Goal: Task Accomplishment & Management: Manage account settings

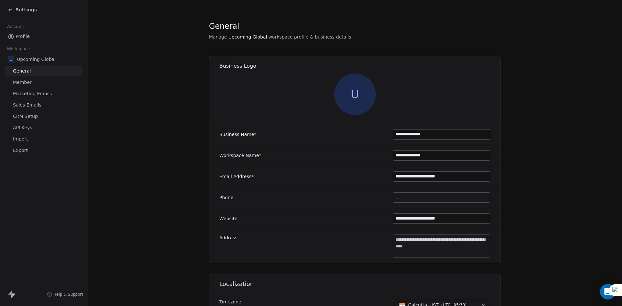
click at [21, 9] on span "Settings" at bounding box center [26, 9] width 21 height 6
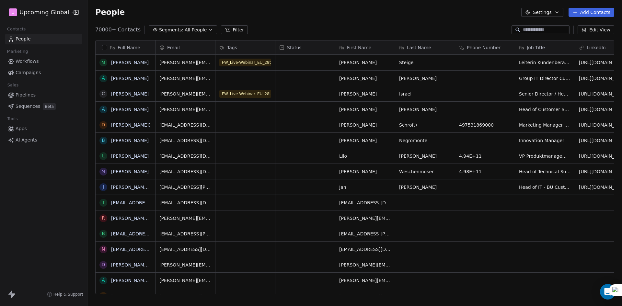
scroll to position [264, 530]
click at [185, 29] on span "All People" at bounding box center [196, 30] width 22 height 7
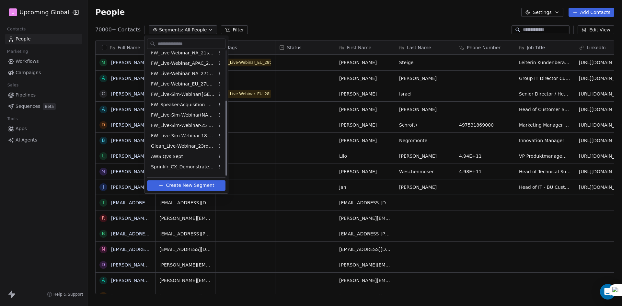
scroll to position [84, 0]
click at [178, 149] on span "AWS Qvs Sept" at bounding box center [167, 149] width 32 height 7
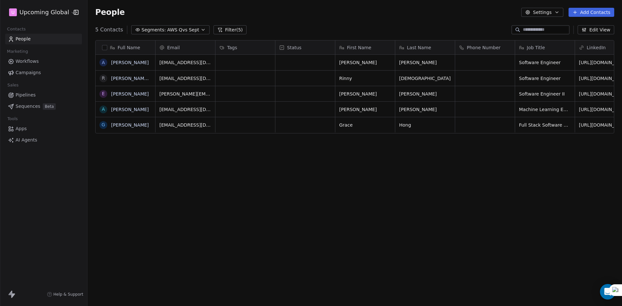
scroll to position [264, 530]
click at [216, 30] on button "Filter (5)" at bounding box center [230, 29] width 33 height 9
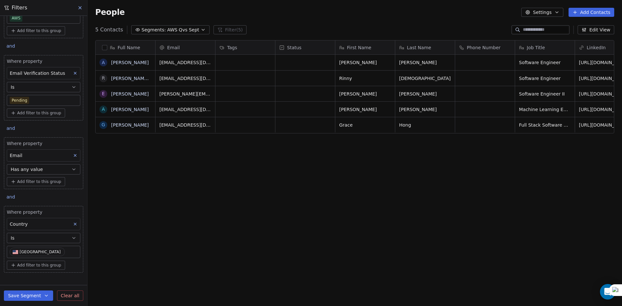
scroll to position [16, 0]
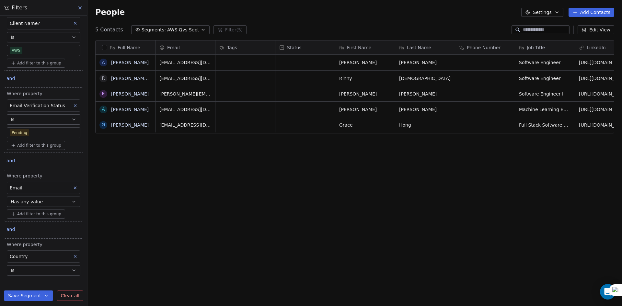
click at [12, 229] on span "and" at bounding box center [10, 229] width 8 height 5
click at [17, 260] on div "and or" at bounding box center [18, 249] width 29 height 26
click at [16, 256] on div "or" at bounding box center [19, 254] width 16 height 7
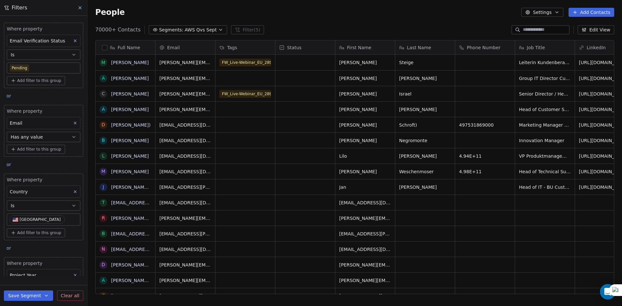
scroll to position [145, 0]
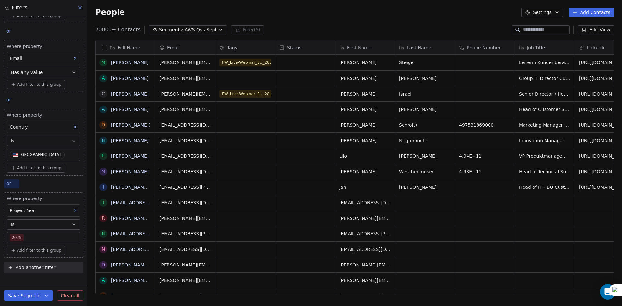
click at [10, 184] on span "or" at bounding box center [8, 183] width 5 height 5
click at [17, 201] on span "and" at bounding box center [15, 198] width 8 height 7
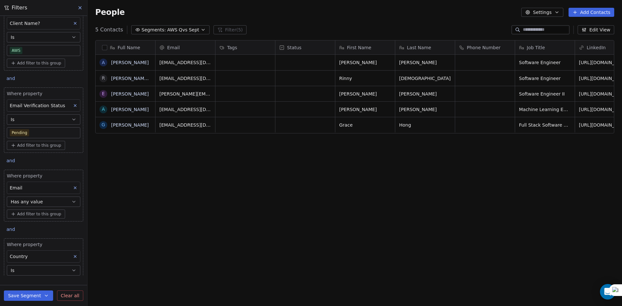
scroll to position [0, 0]
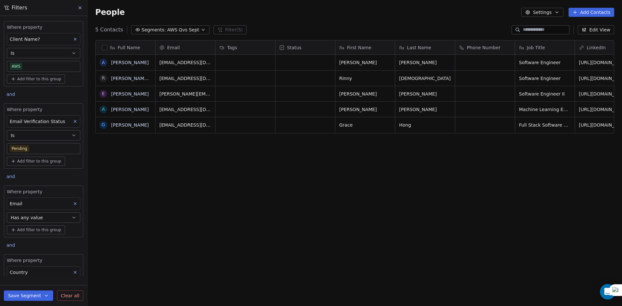
click at [73, 119] on icon at bounding box center [75, 121] width 5 height 5
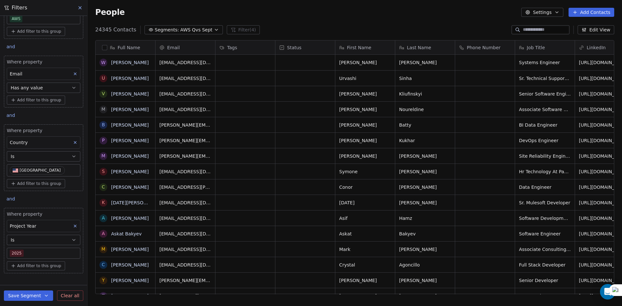
scroll to position [63, 0]
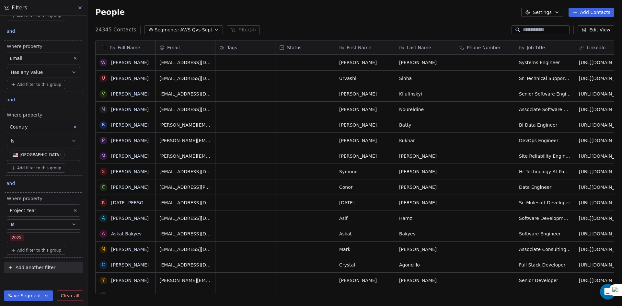
click at [103, 48] on button "button" at bounding box center [104, 47] width 5 height 5
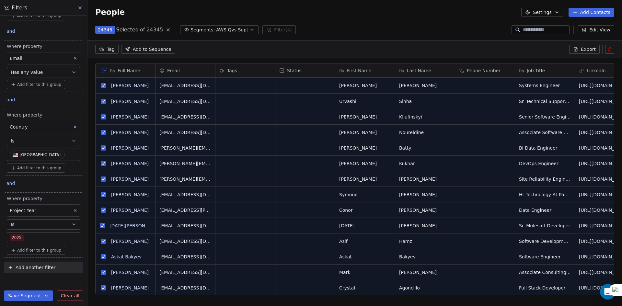
scroll to position [242, 530]
click at [584, 48] on span "Export" at bounding box center [588, 49] width 15 height 6
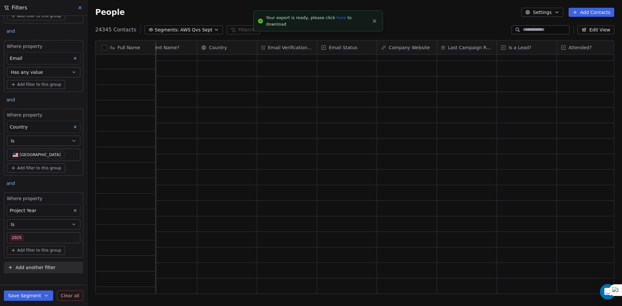
scroll to position [810, 0]
click at [337, 18] on link "here" at bounding box center [341, 15] width 9 height 5
